Goal: Navigation & Orientation: Find specific page/section

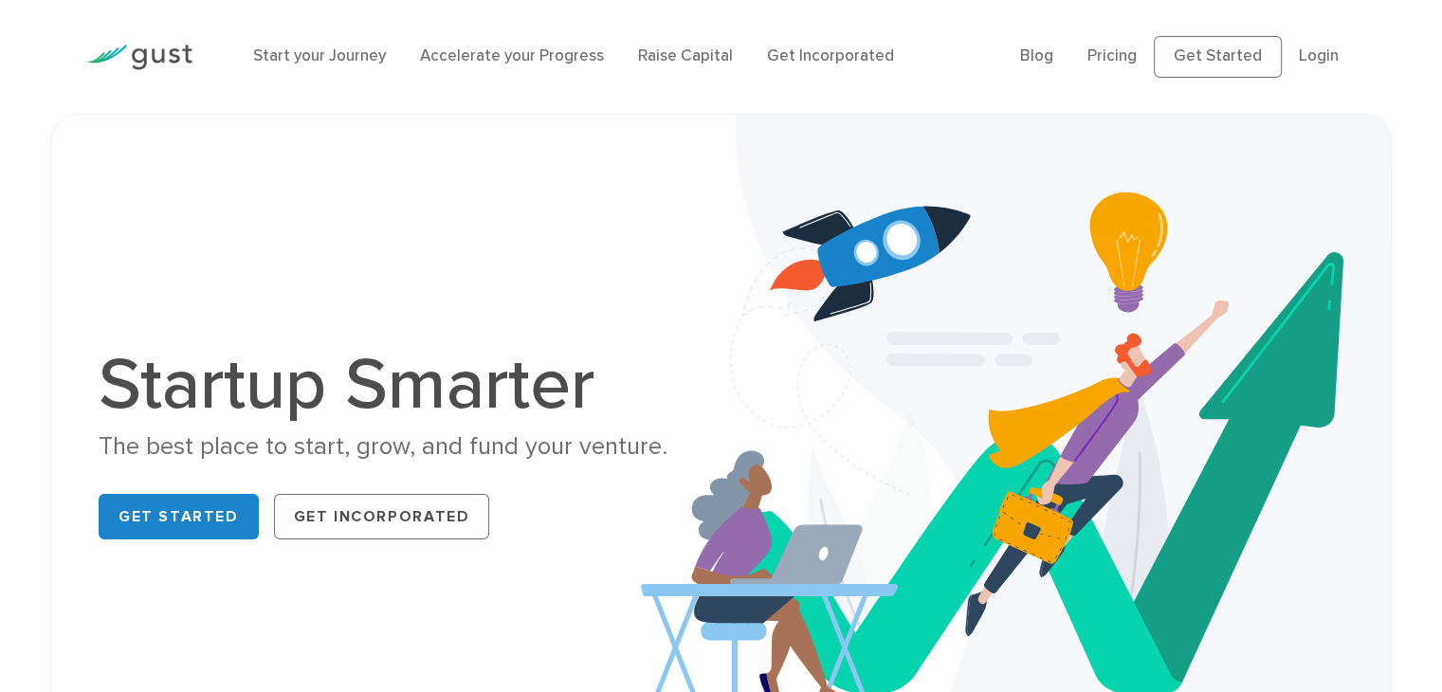
click at [1069, 54] on ul "Blog FAQ Pricing Get Started Login Login" at bounding box center [1188, 57] width 336 height 42
click at [1044, 56] on link "Blog" at bounding box center [1036, 55] width 33 height 19
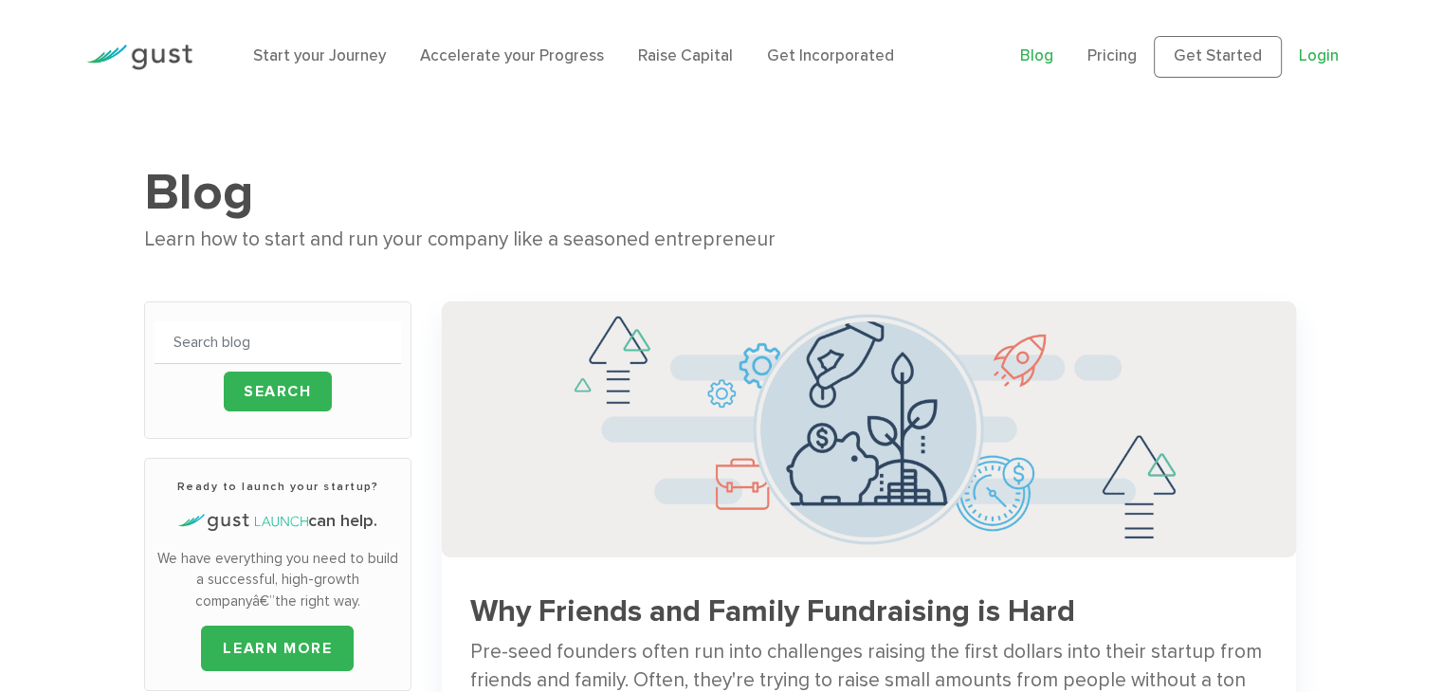
drag, startPoint x: 1357, startPoint y: 49, endPoint x: 1328, endPoint y: 64, distance: 32.6
click at [1357, 49] on div "Blog FAQ Pricing Get Started Login Login" at bounding box center [1188, 57] width 364 height 80
click at [1327, 64] on link "Login" at bounding box center [1319, 55] width 40 height 19
